Goal: Check status: Check status

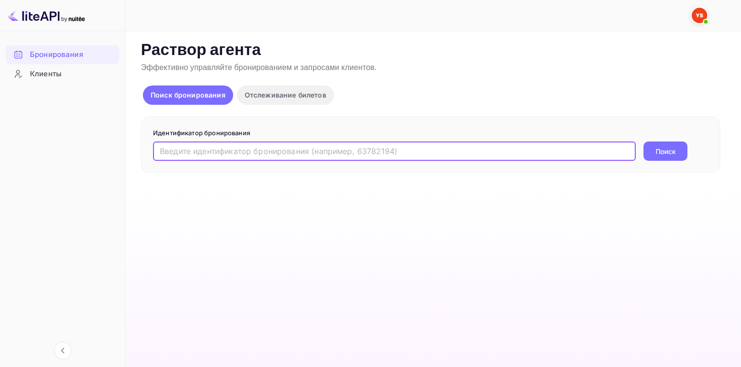
paste input "9089916"
type input "9089916"
click at [668, 155] on ya-tr-span "Поиск" at bounding box center [666, 151] width 20 height 10
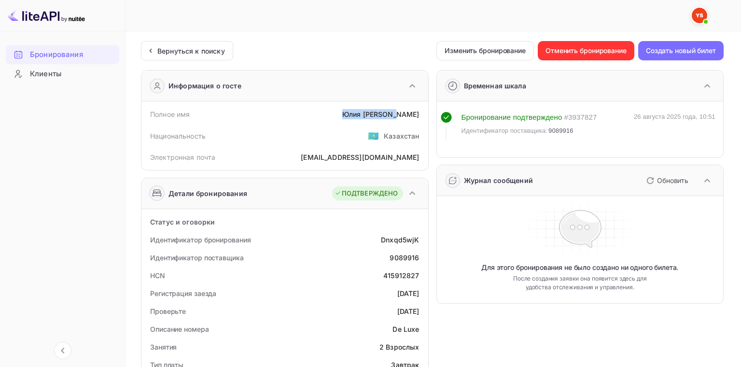
drag, startPoint x: 363, startPoint y: 118, endPoint x: 422, endPoint y: 115, distance: 59.4
click at [422, 115] on div "Полное имя [PERSON_NAME]" at bounding box center [284, 114] width 279 height 18
copy div "[PERSON_NAME]"
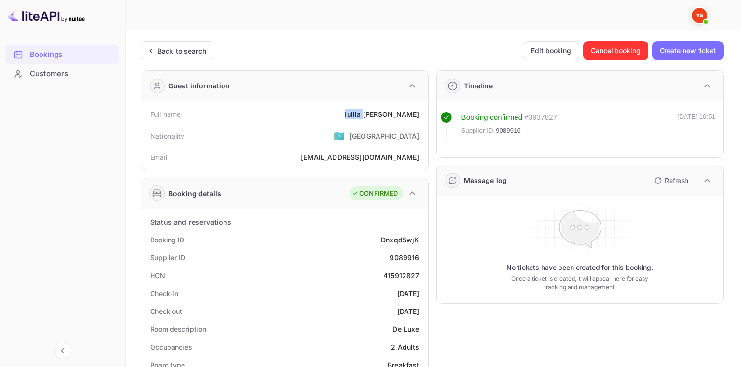
click at [389, 119] on div "Full name [PERSON_NAME]" at bounding box center [284, 114] width 279 height 18
drag, startPoint x: 374, startPoint y: 115, endPoint x: 420, endPoint y: 117, distance: 46.4
click at [420, 117] on div "Full name [PERSON_NAME]" at bounding box center [284, 114] width 279 height 18
copy div "[PERSON_NAME]"
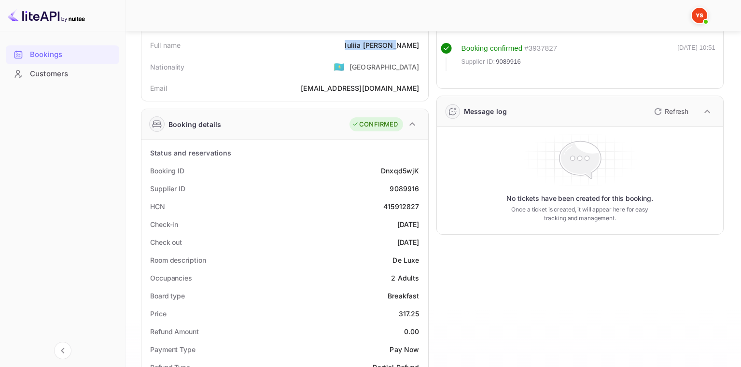
scroll to position [145, 0]
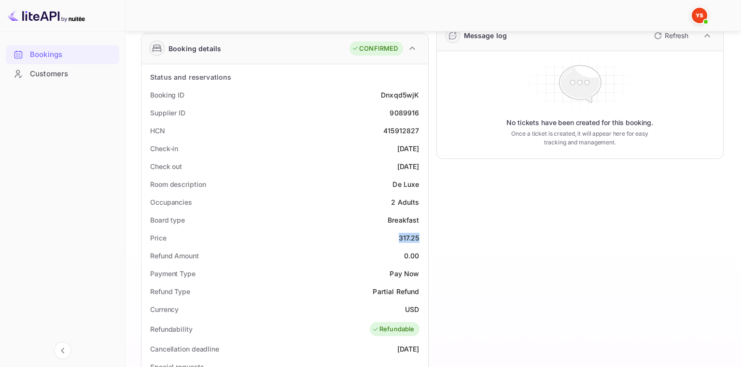
drag, startPoint x: 398, startPoint y: 236, endPoint x: 421, endPoint y: 237, distance: 22.7
click at [421, 237] on div "Price 317.25" at bounding box center [284, 238] width 279 height 18
copy div "317.25"
